Goal: Transaction & Acquisition: Book appointment/travel/reservation

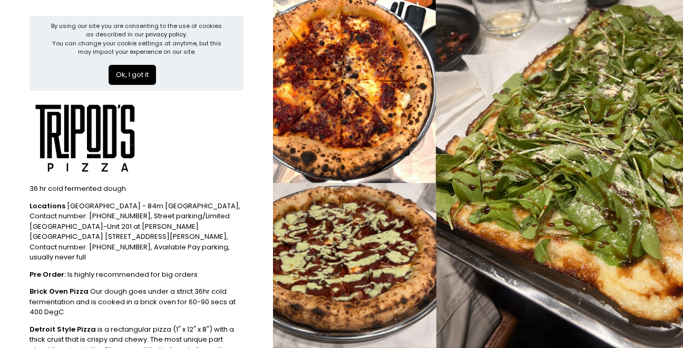
click at [152, 79] on button "Ok, I got it" at bounding box center [132, 75] width 47 height 20
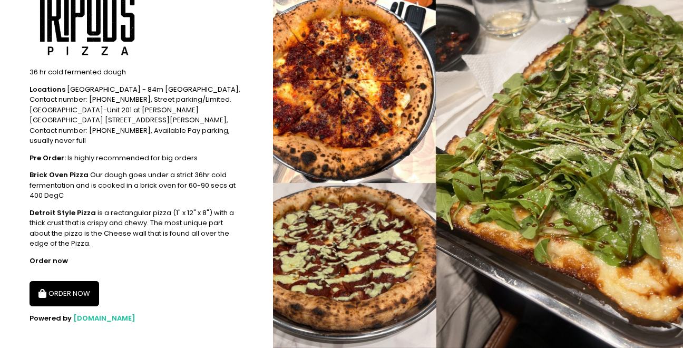
scroll to position [36, 0]
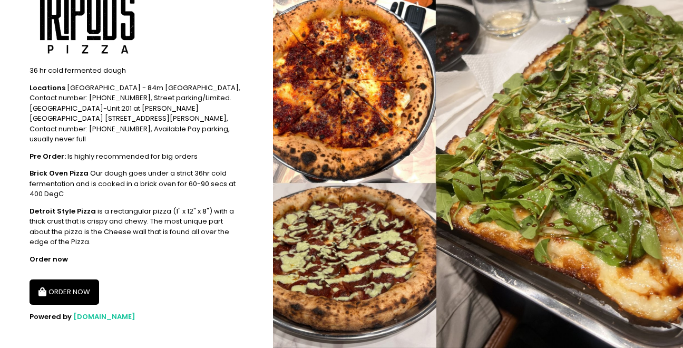
click at [71, 279] on button "ORDER NOW" at bounding box center [65, 291] width 70 height 25
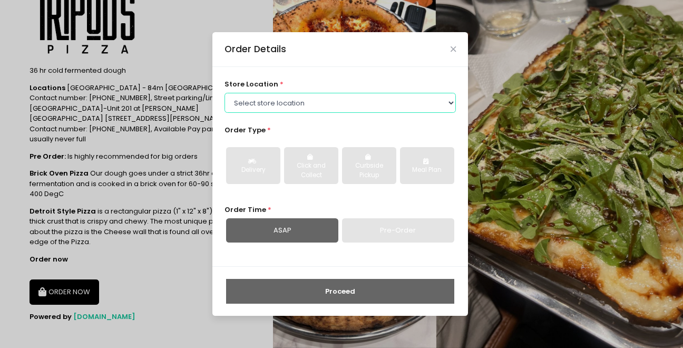
click at [293, 107] on select "Select store location Tripod's Pizza - Matimtiman Tripod's Pizza - [PERSON_NAME…" at bounding box center [341, 103] width 232 height 20
select select "61446231c0144a0f30d77cd5"
click at [225, 93] on select "Select store location Tripod's Pizza - Matimtiman Tripod's Pizza - [PERSON_NAME…" at bounding box center [341, 103] width 232 height 20
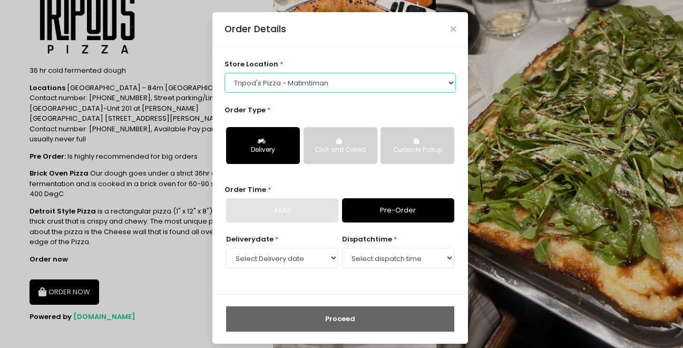
scroll to position [7, 0]
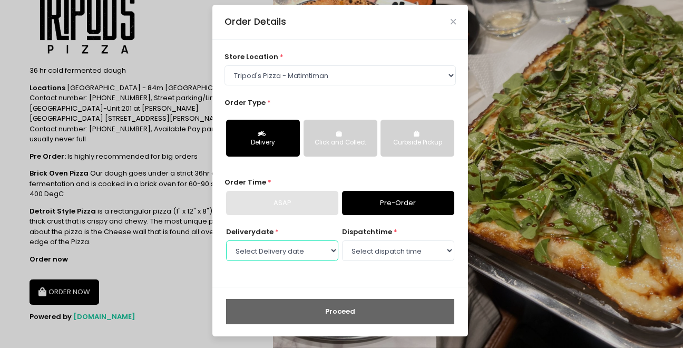
click at [306, 259] on select "Select Delivery date [DATE] [DATE] [DATE] [DATE] [DATE] [DATE] [DATE] [DATE] [D…" at bounding box center [282, 250] width 112 height 20
select select "[DATE]"
click at [226, 240] on select "Select Delivery date [DATE] [DATE] [DATE] [DATE] [DATE] [DATE] [DATE] [DATE] [D…" at bounding box center [282, 250] width 112 height 20
click at [380, 245] on select "Select dispatch time 11:00 AM - 11:30 AM 11:30 AM - 12:00 PM 12:00 PM - 12:30 P…" at bounding box center [398, 250] width 112 height 20
select select "17:00"
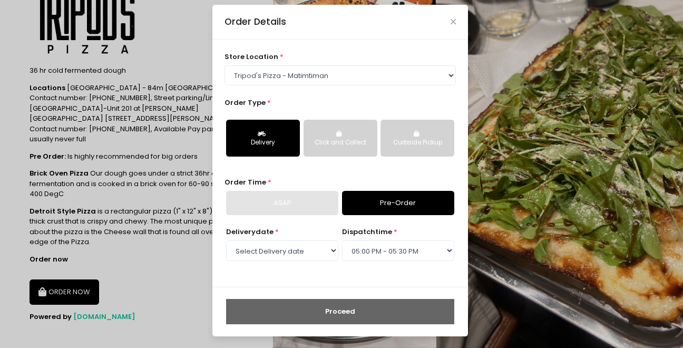
click at [342, 240] on select "Select dispatch time 11:00 AM - 11:30 AM 11:30 AM - 12:00 PM 12:00 PM - 12:30 P…" at bounding box center [398, 250] width 112 height 20
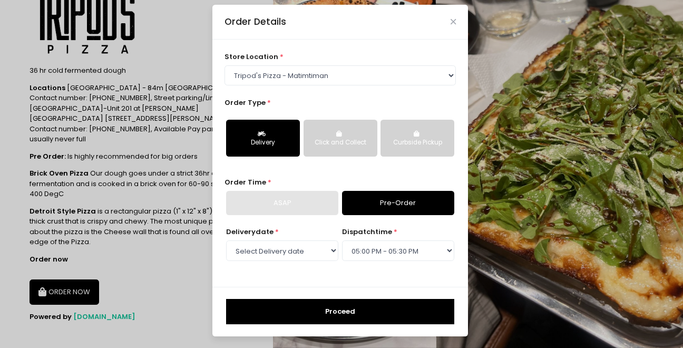
click at [390, 300] on button "Proceed" at bounding box center [340, 311] width 228 height 25
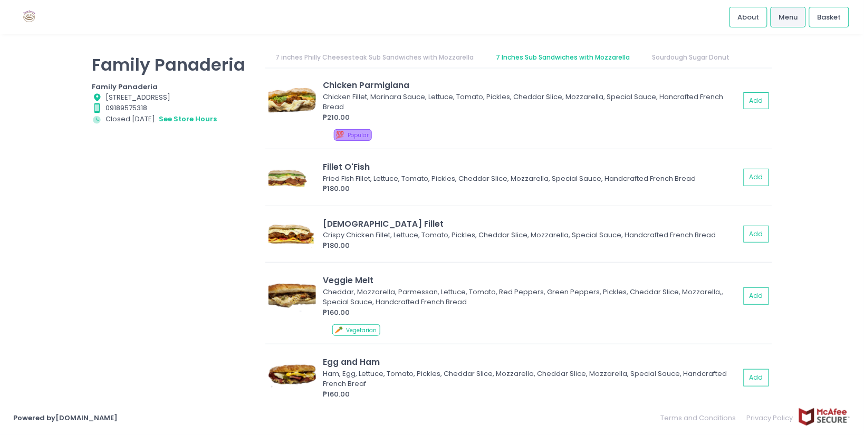
scroll to position [914, 0]
click at [165, 243] on div "Family Panaderia Family Panaderia Location Created with Sketch. [STREET_ADDRESS…" at bounding box center [171, 212] width 173 height 330
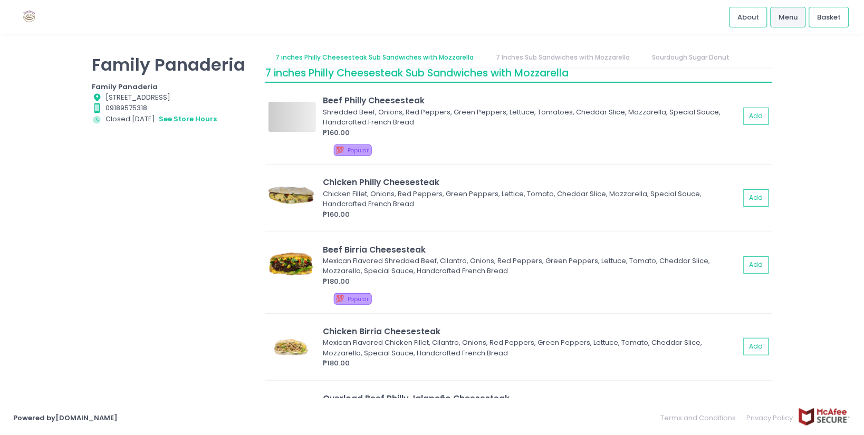
scroll to position [0, 0]
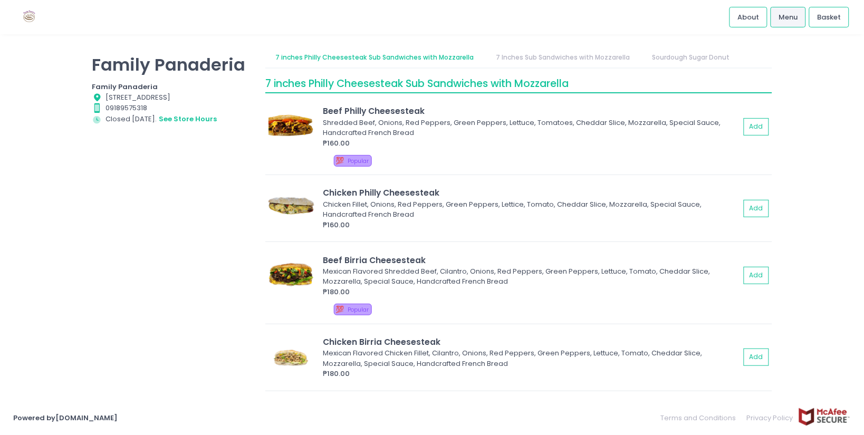
click at [520, 57] on link "7 Inches Sub Sandwiches with Mozzarella" at bounding box center [563, 57] width 154 height 20
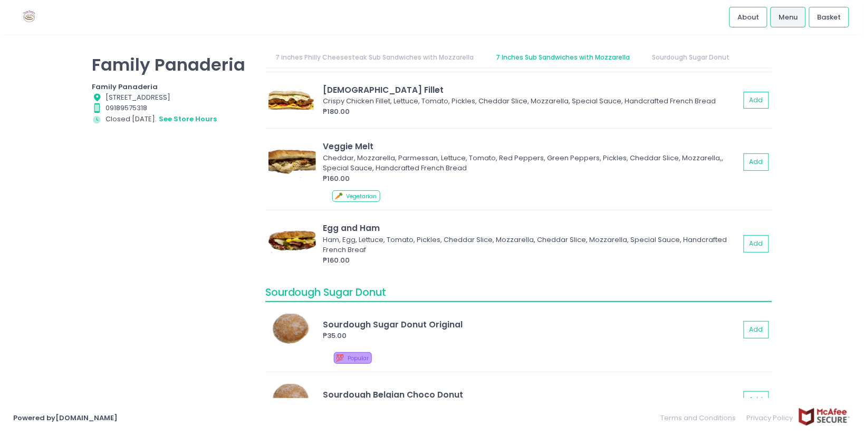
scroll to position [1000, 0]
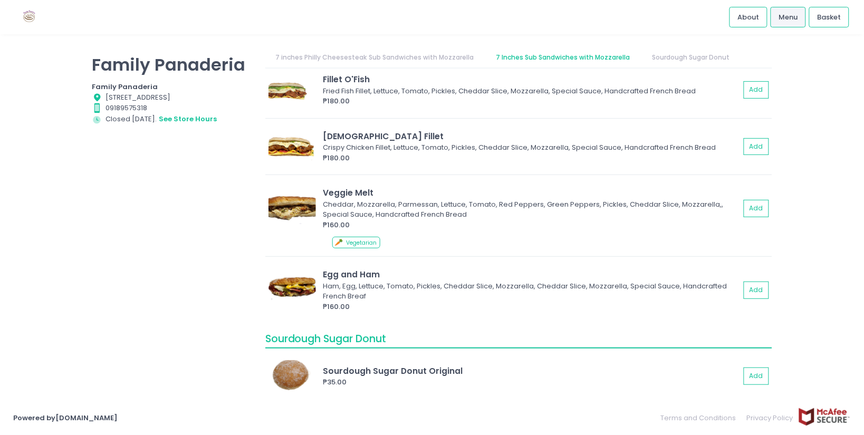
click at [222, 186] on div "Family Panaderia Family Panaderia Location Created with Sketch. 33 Malingap Str…" at bounding box center [171, 212] width 173 height 330
